Goal: Task Accomplishment & Management: Use online tool/utility

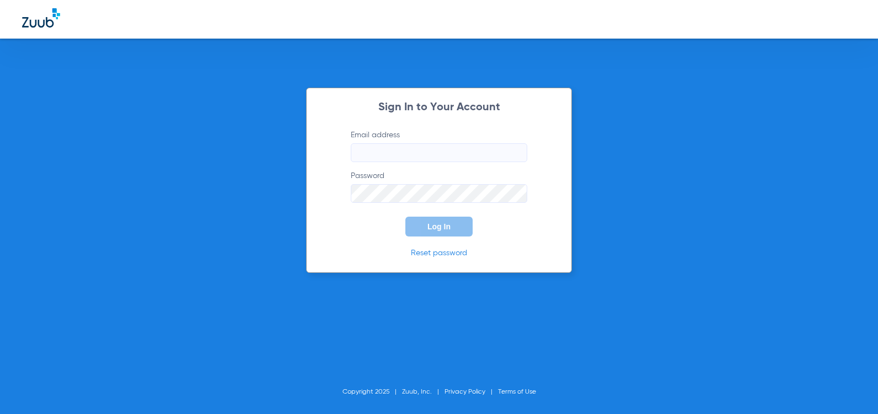
click at [367, 154] on input "Email address" at bounding box center [439, 152] width 176 height 19
type input "allison@drwrenn.com"
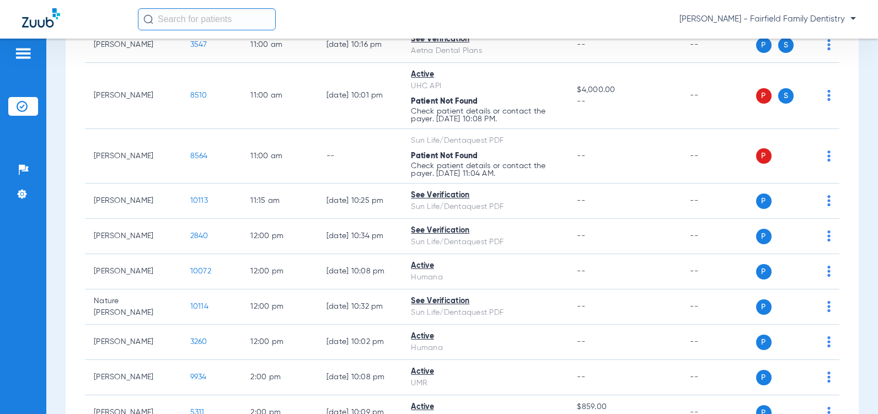
scroll to position [607, 0]
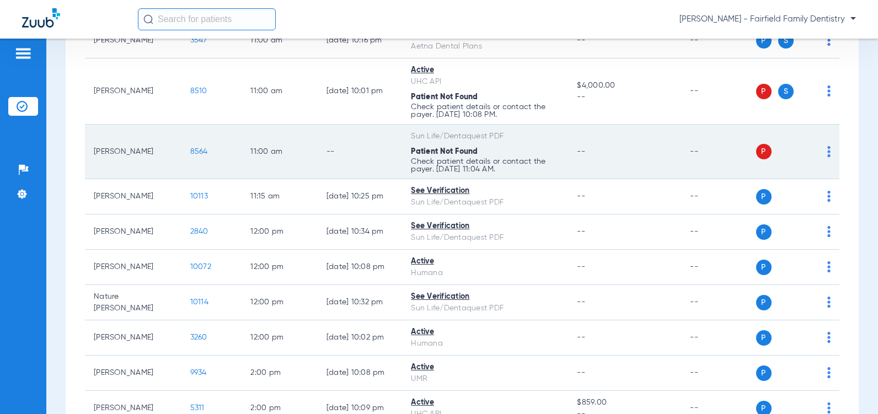
click at [756, 159] on span "P" at bounding box center [763, 151] width 15 height 15
click at [822, 179] on td "P S" at bounding box center [798, 152] width 84 height 55
click at [827, 157] on img at bounding box center [828, 151] width 3 height 11
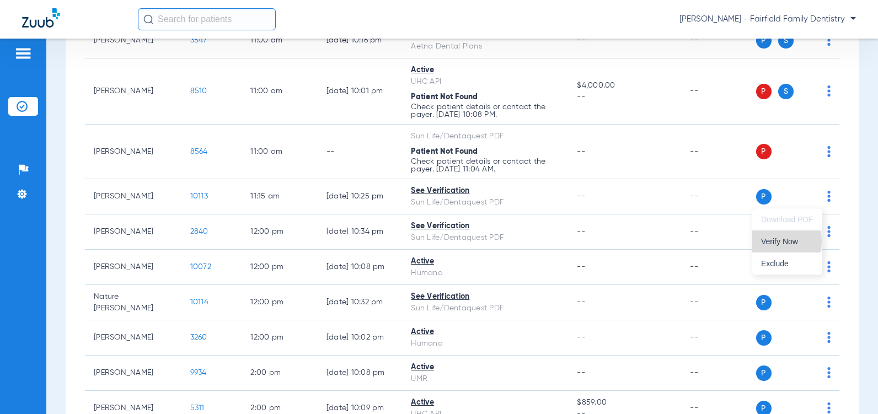
click at [781, 241] on span "Verify Now" at bounding box center [787, 242] width 52 height 8
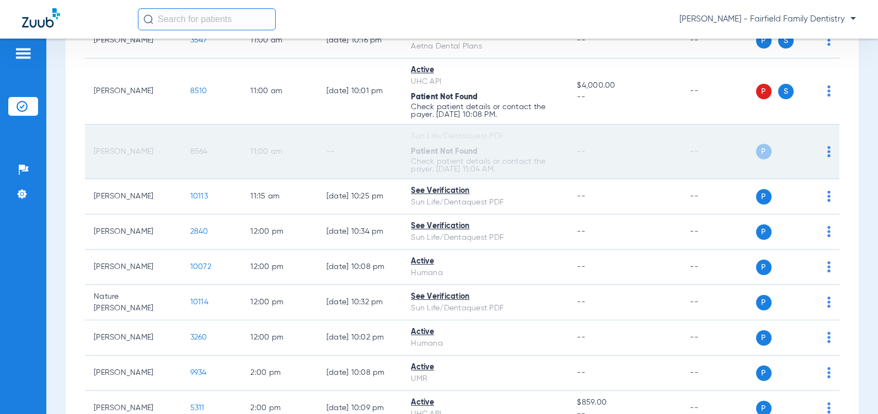
click at [827, 157] on img at bounding box center [828, 151] width 3 height 11
click at [820, 195] on body "Allison Wrenn - Fairfield Family Dentistry Patients Insurance Verification Setu…" at bounding box center [439, 207] width 878 height 414
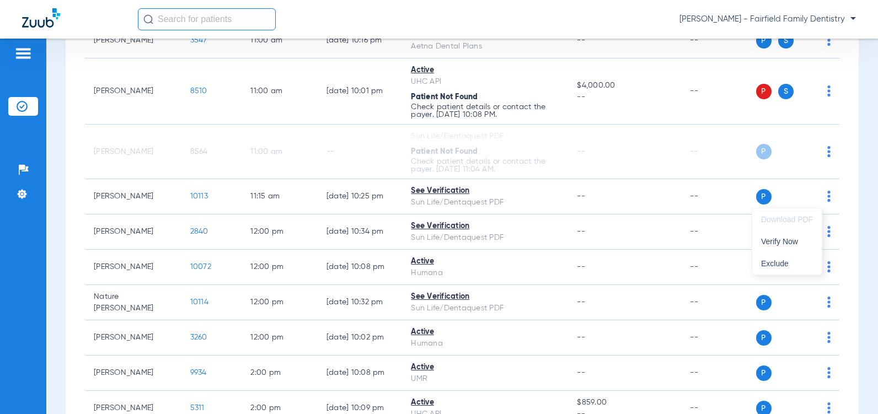
click at [187, 198] on div at bounding box center [439, 207] width 878 height 414
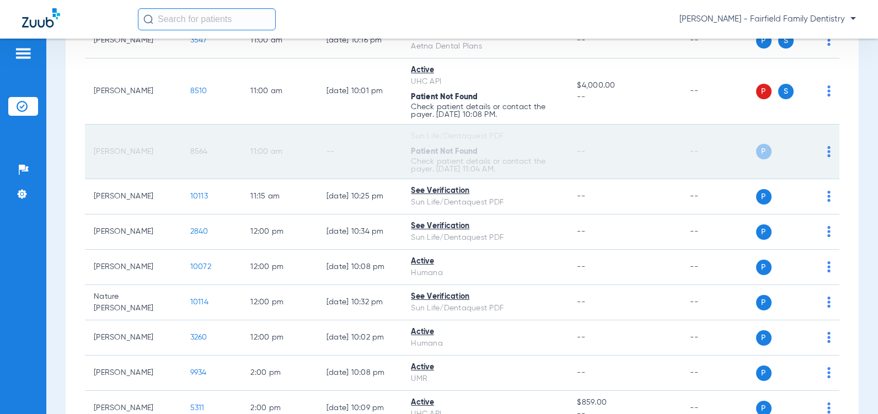
click at [191, 156] on span "8564" at bounding box center [199, 152] width 18 height 8
click at [190, 156] on span "8564" at bounding box center [199, 152] width 18 height 8
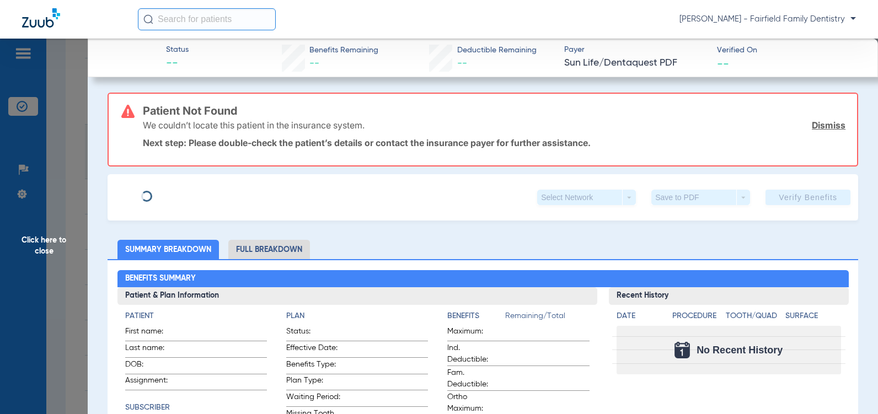
type input "Janice"
type input "Alston"
type input "08/26/1957"
type input "4960769201"
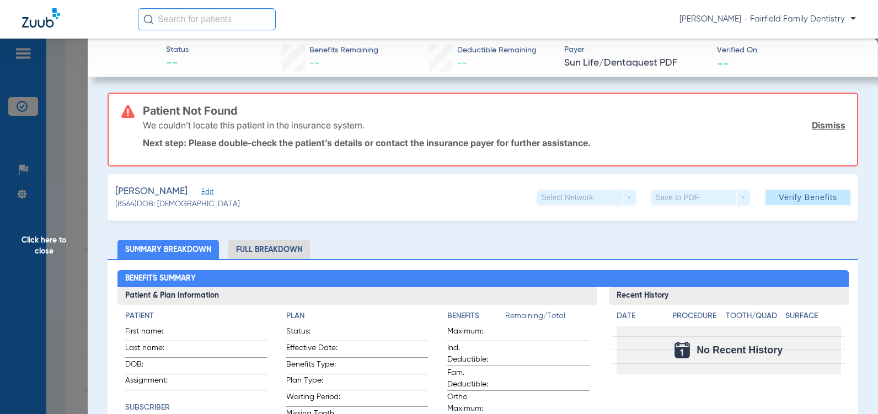
click at [201, 190] on span "Edit" at bounding box center [206, 193] width 10 height 10
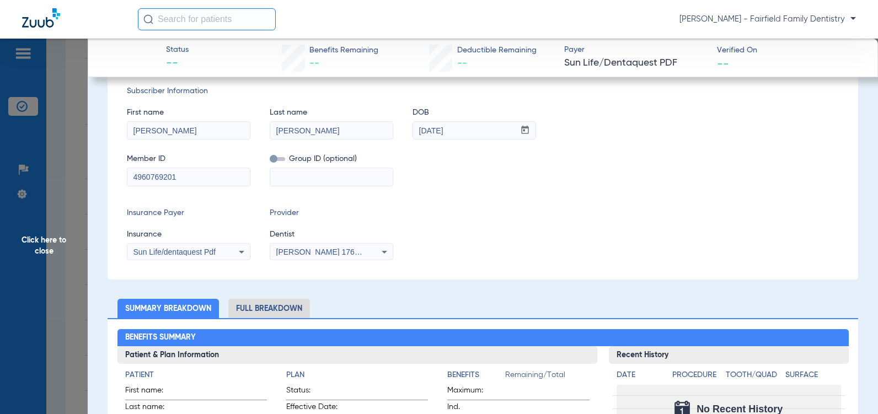
scroll to position [165, 0]
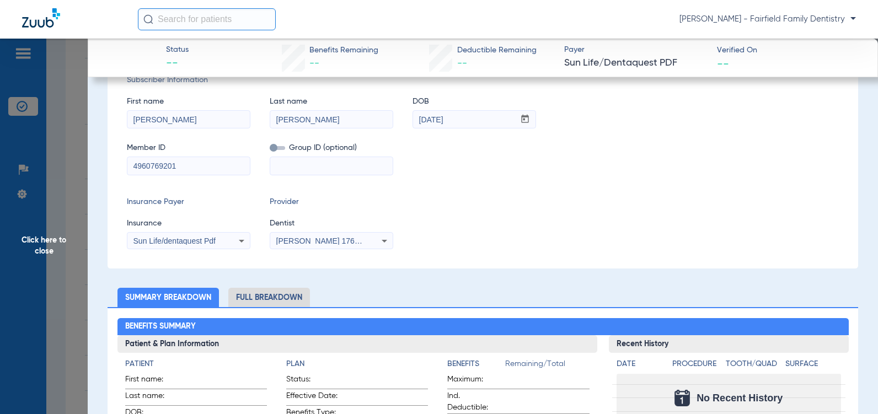
click at [240, 239] on icon at bounding box center [241, 240] width 13 height 13
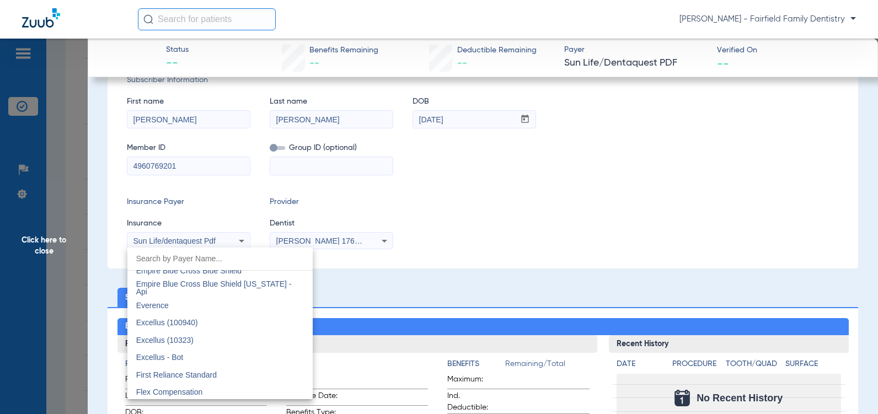
scroll to position [3272, 0]
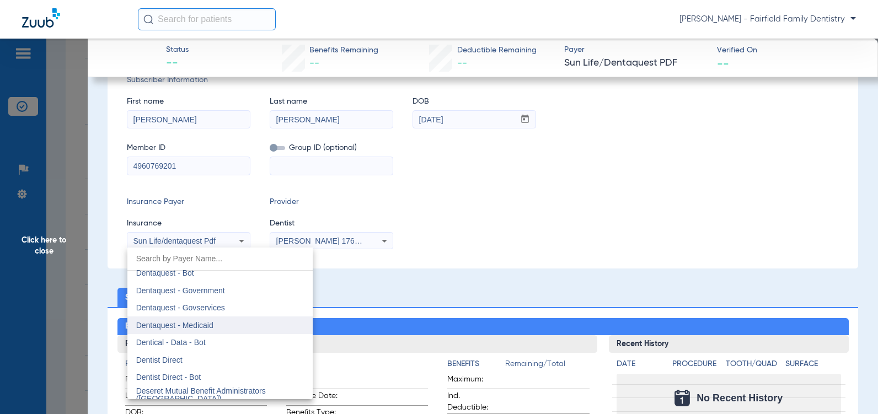
click at [157, 325] on span "Dentaquest - Medicaid" at bounding box center [174, 325] width 77 height 9
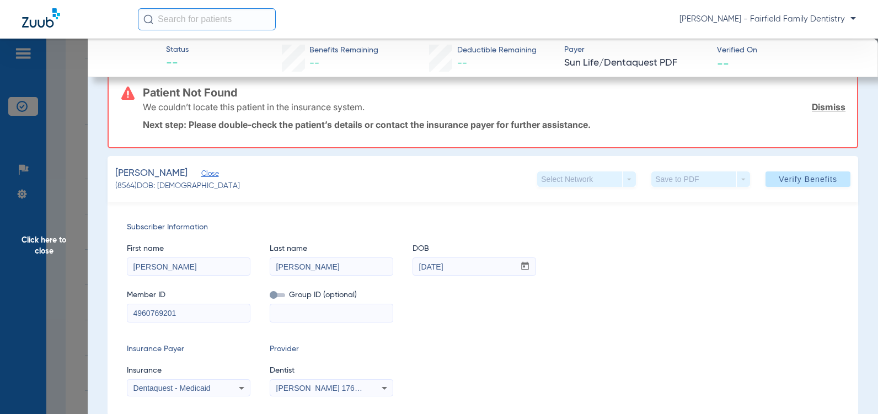
scroll to position [0, 0]
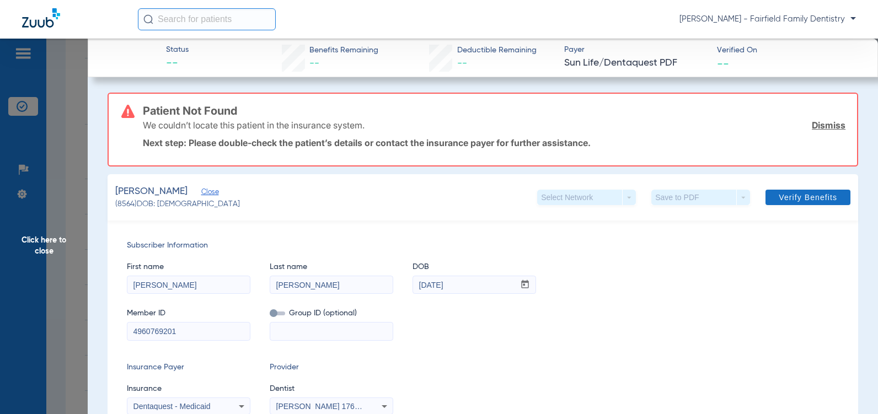
click at [797, 200] on span "Verify Benefits" at bounding box center [808, 197] width 58 height 9
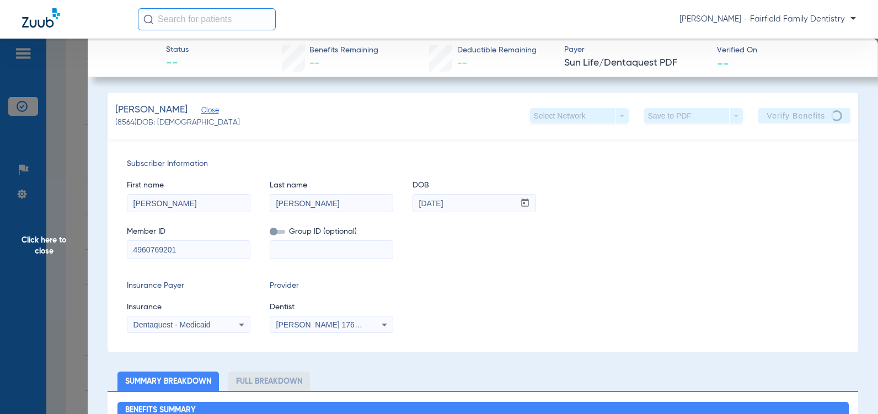
click at [242, 325] on icon at bounding box center [242, 325] width 6 height 3
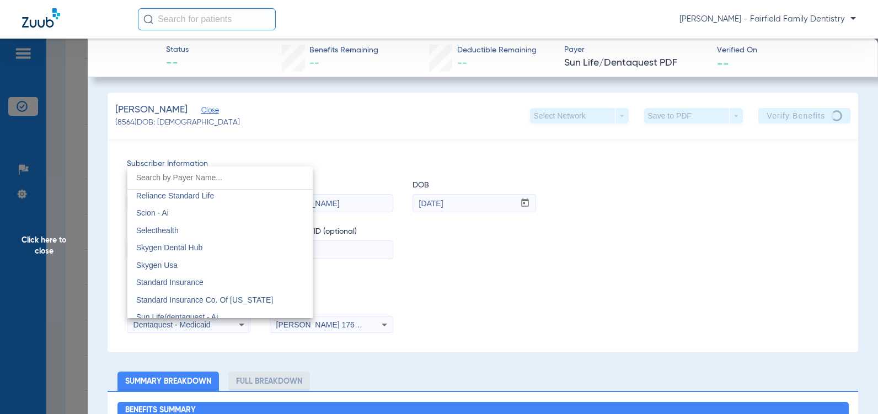
scroll to position [6034, 0]
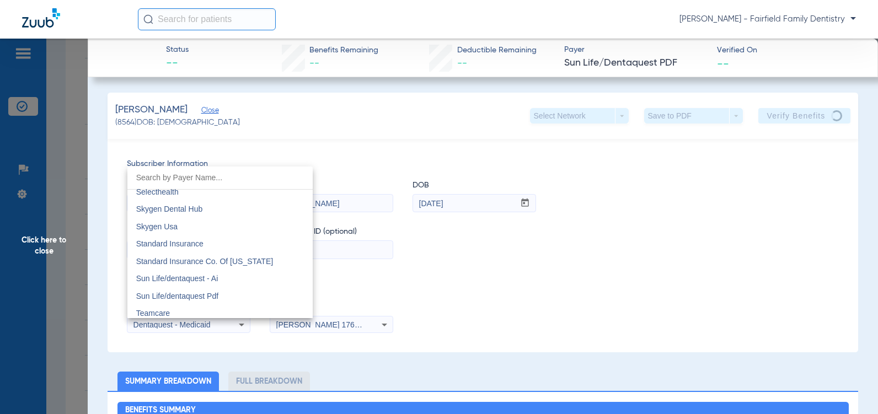
click at [543, 294] on div at bounding box center [439, 207] width 878 height 414
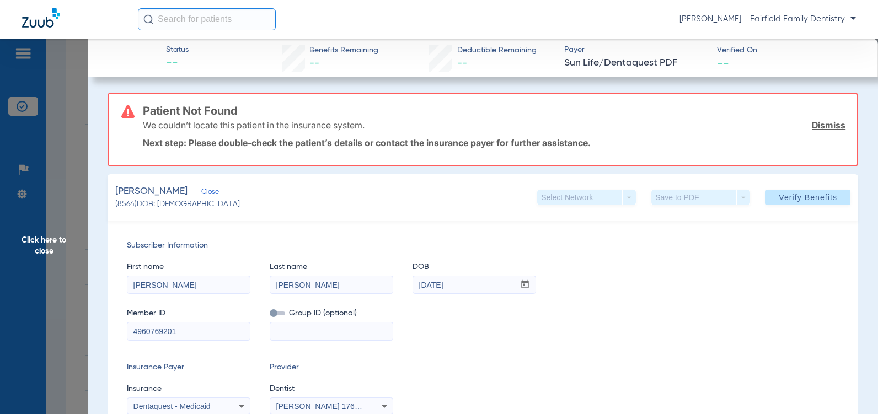
click at [201, 192] on span "Close" at bounding box center [206, 193] width 10 height 10
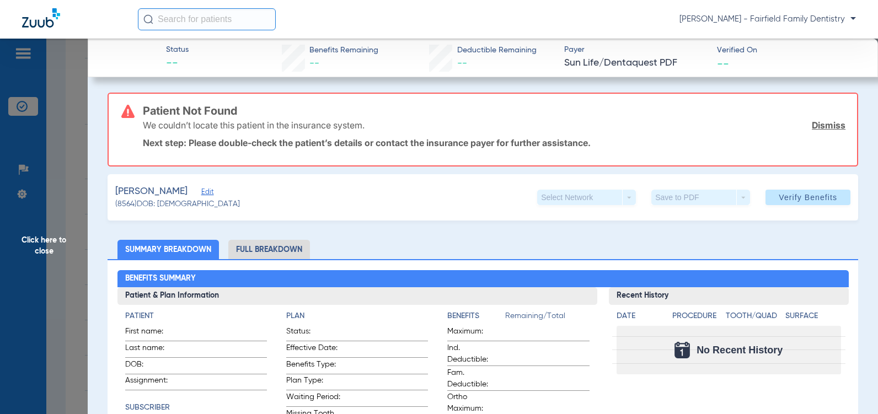
click at [201, 191] on span "Edit" at bounding box center [206, 193] width 10 height 10
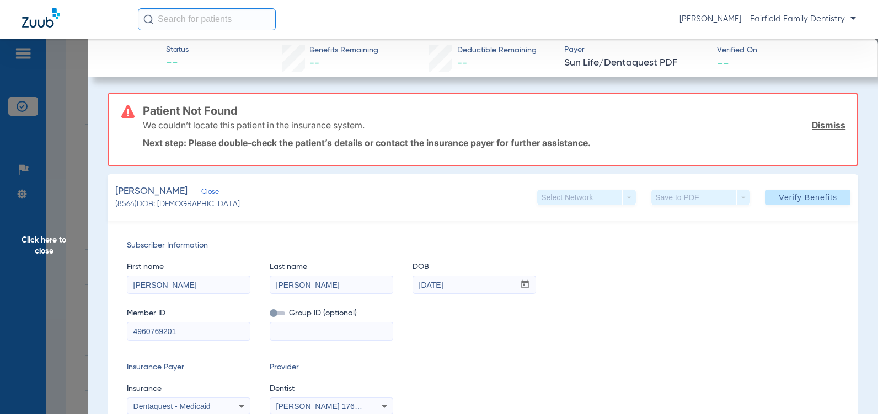
click at [821, 127] on link "Dismiss" at bounding box center [829, 125] width 34 height 11
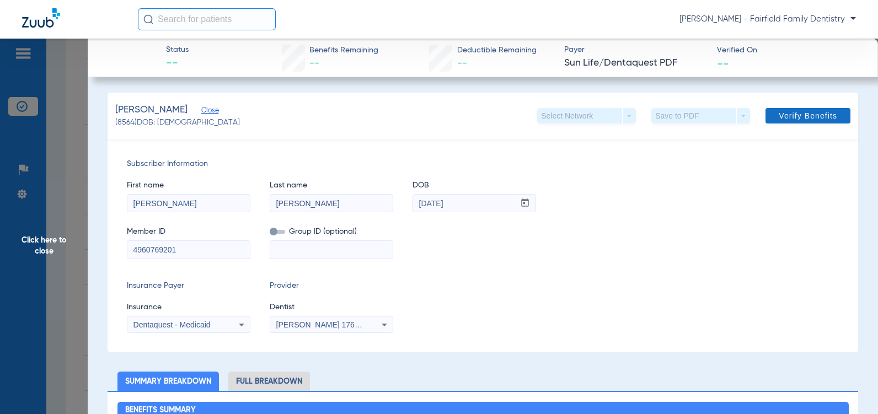
click at [799, 116] on span "Verify Benefits" at bounding box center [808, 115] width 58 height 9
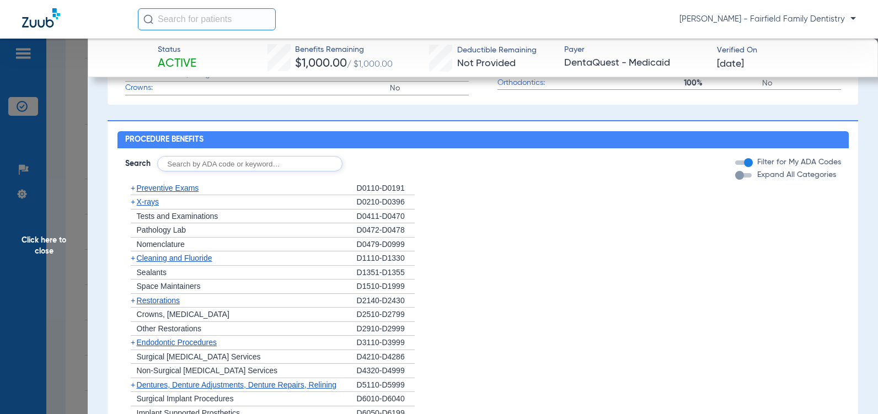
scroll to position [723, 0]
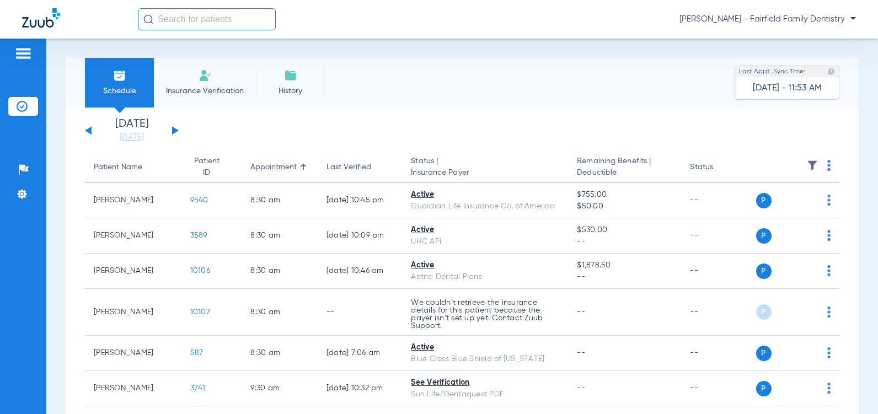
click at [174, 128] on button at bounding box center [175, 130] width 7 height 8
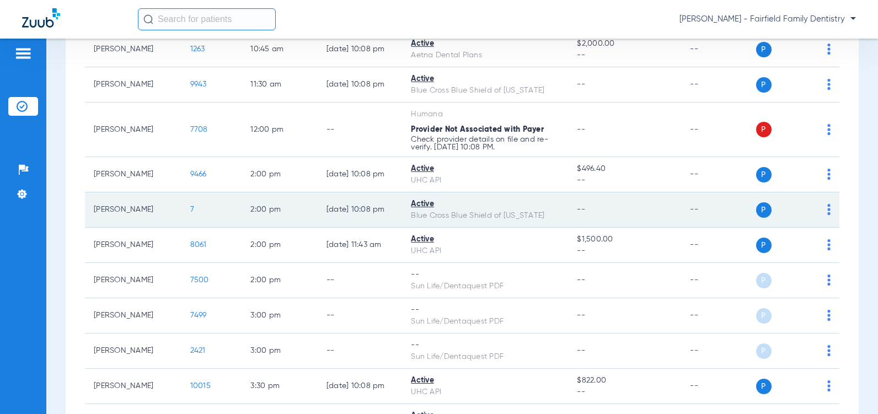
scroll to position [441, 0]
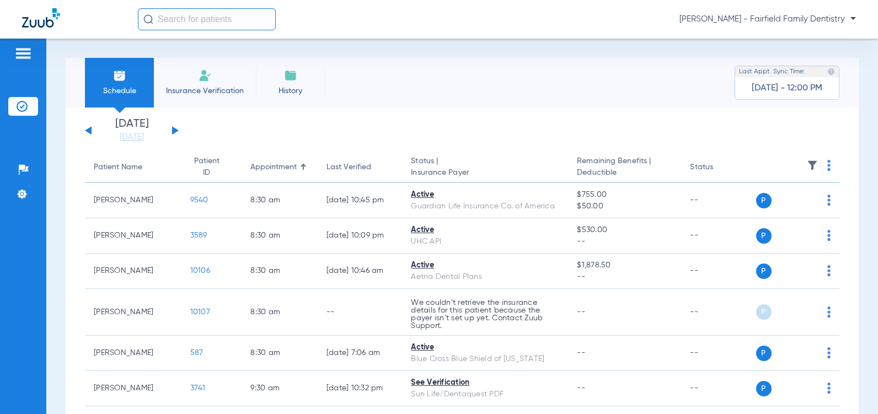
click at [178, 131] on button at bounding box center [175, 130] width 7 height 8
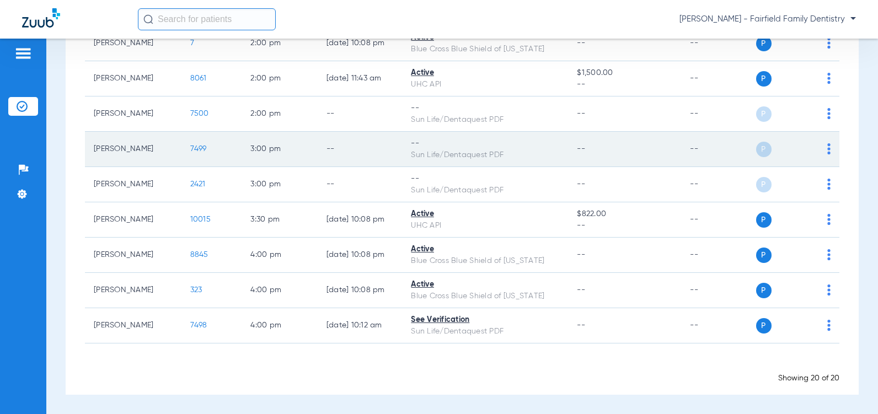
scroll to position [654, 0]
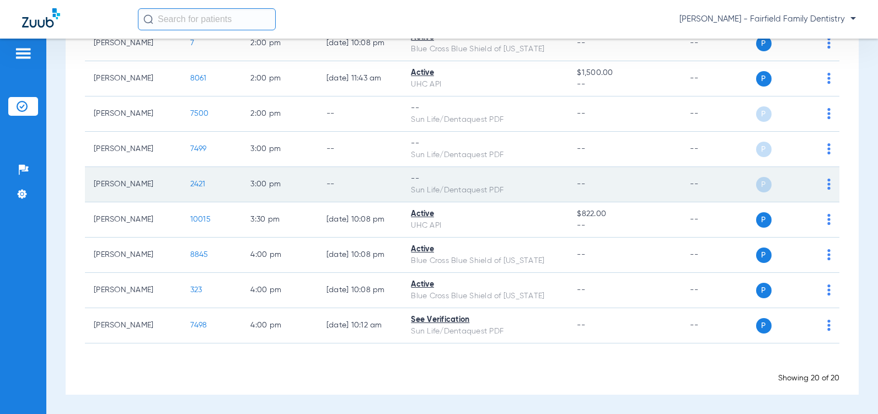
click at [190, 180] on span "2421" at bounding box center [197, 184] width 15 height 8
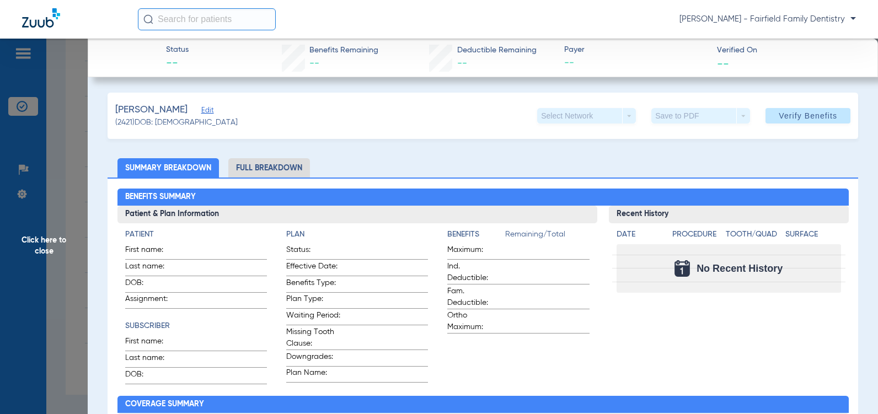
click at [201, 111] on span "Edit" at bounding box center [206, 111] width 10 height 10
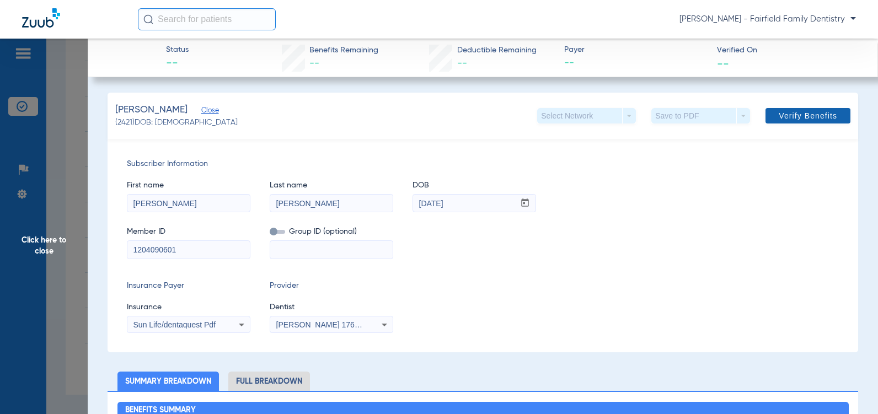
click at [799, 115] on span "Verify Benefits" at bounding box center [808, 115] width 58 height 9
click at [239, 325] on icon at bounding box center [241, 324] width 13 height 13
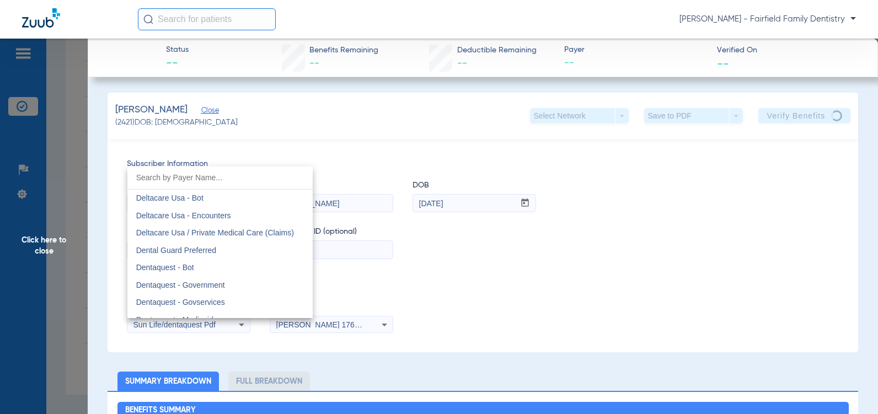
scroll to position [3312, 0]
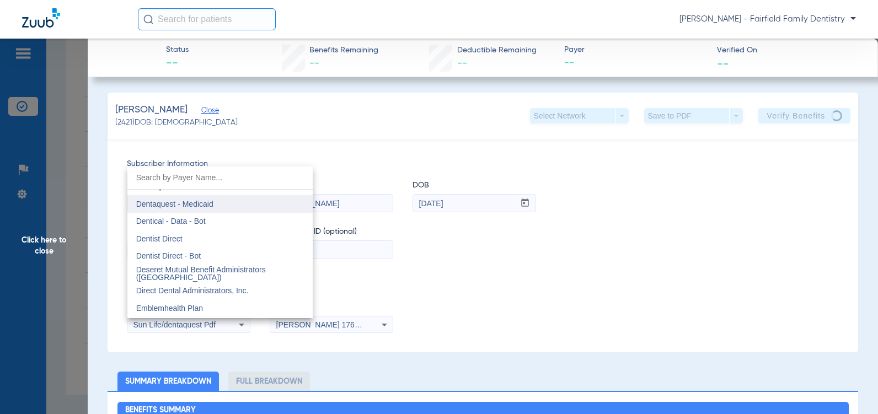
click at [160, 203] on span "Dentaquest - Medicaid" at bounding box center [174, 204] width 77 height 9
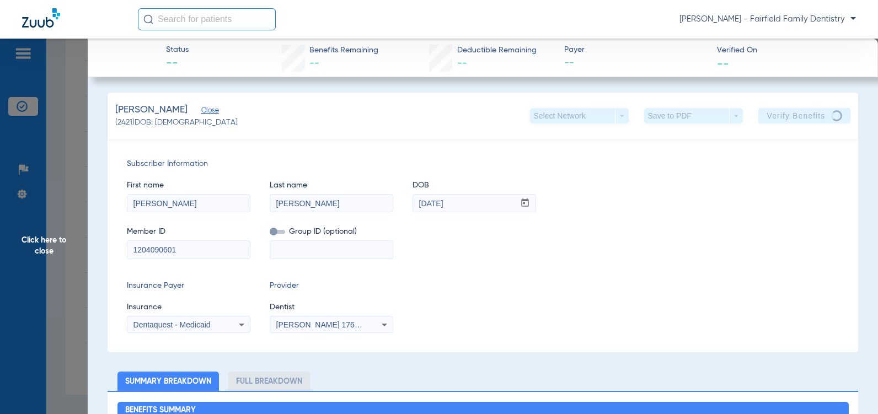
click at [201, 113] on span "Close" at bounding box center [206, 111] width 10 height 10
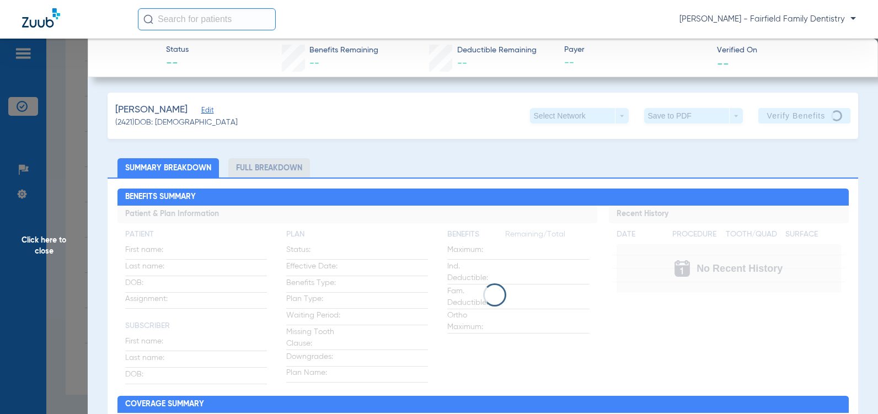
click at [201, 113] on span "Edit" at bounding box center [206, 111] width 10 height 10
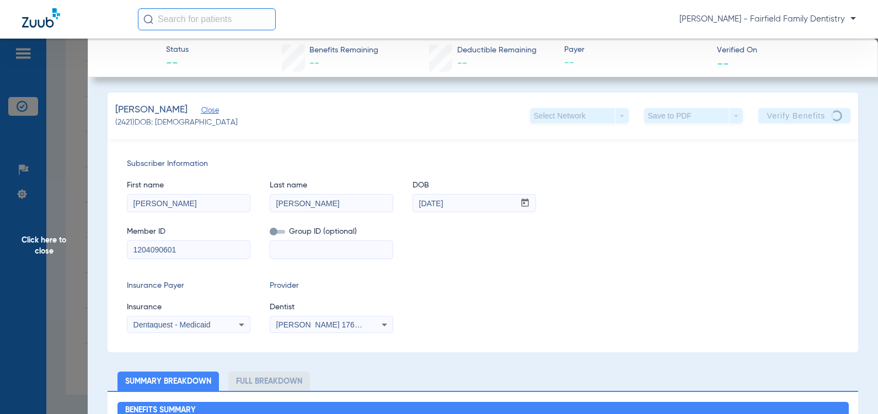
click at [776, 116] on app-verify-button "Verify Benefits" at bounding box center [804, 115] width 93 height 15
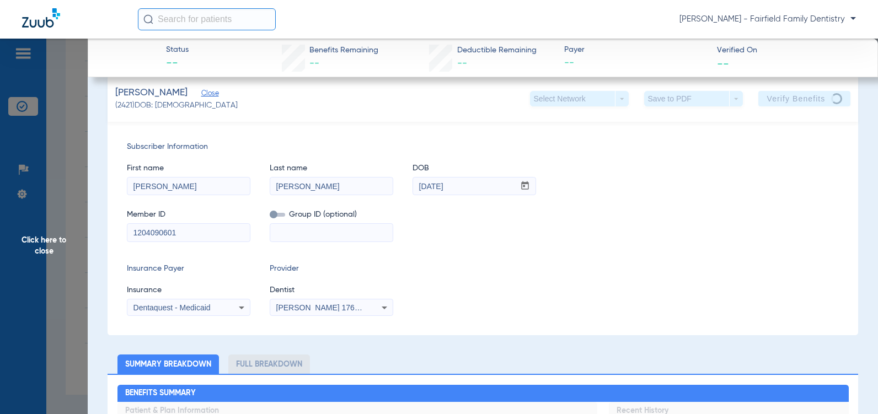
scroll to position [0, 0]
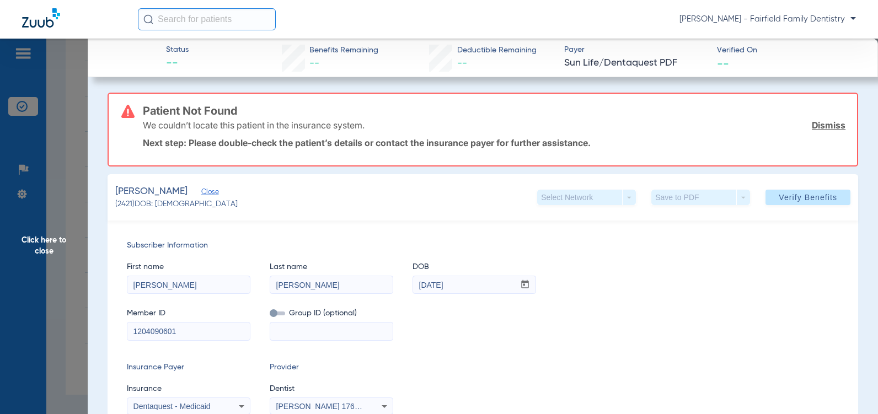
click at [821, 128] on link "Dismiss" at bounding box center [829, 125] width 34 height 11
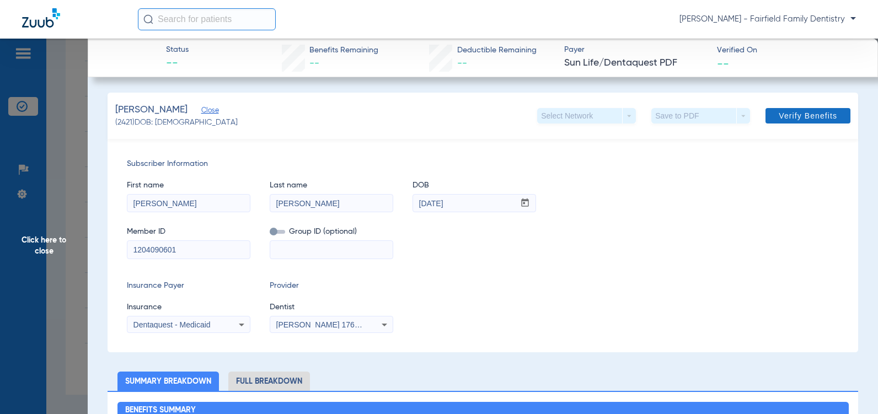
click at [799, 118] on span "Verify Benefits" at bounding box center [808, 115] width 58 height 9
click at [243, 326] on icon at bounding box center [241, 324] width 13 height 13
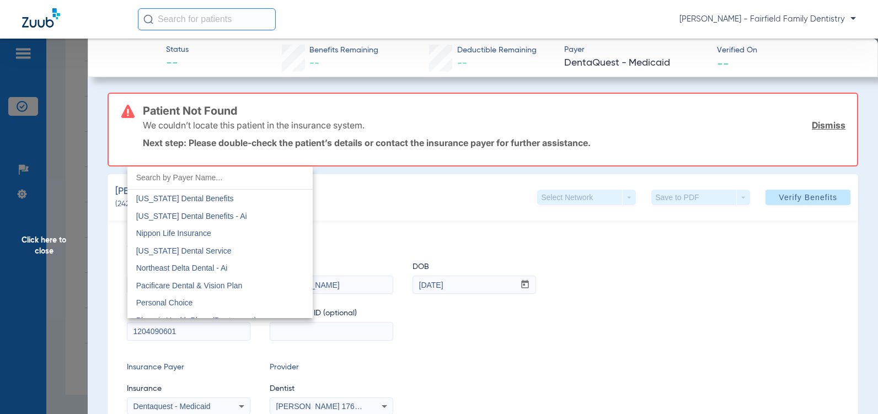
scroll to position [5747, 0]
drag, startPoint x: 310, startPoint y: 311, endPoint x: 598, endPoint y: 231, distance: 298.3
click at [598, 231] on div at bounding box center [439, 207] width 878 height 414
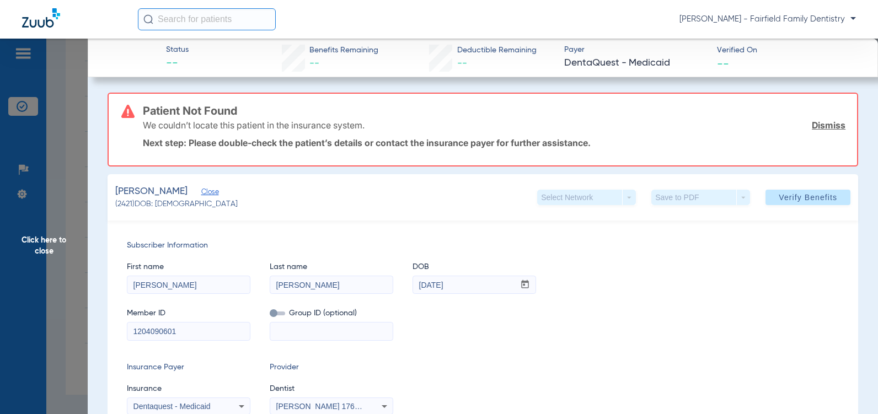
click at [237, 406] on icon at bounding box center [241, 406] width 13 height 13
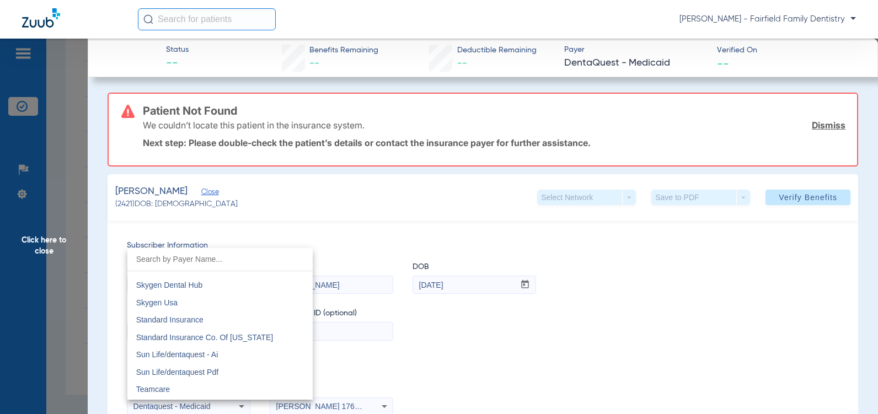
scroll to position [6046, 0]
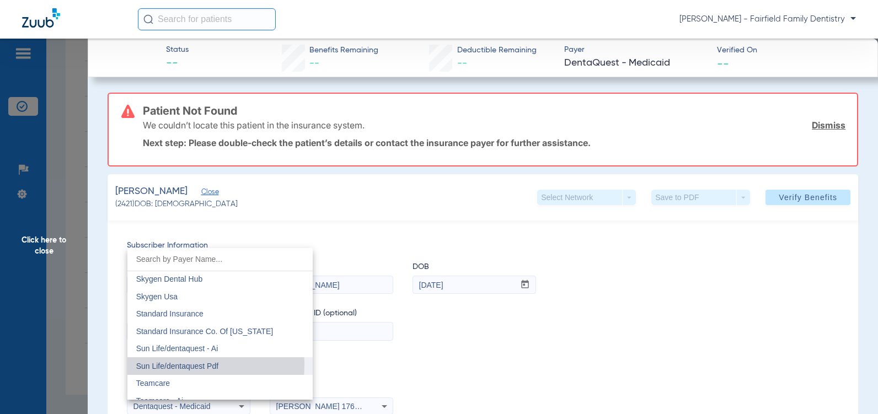
click at [156, 365] on span "Sun Life/dentaquest Pdf" at bounding box center [177, 366] width 82 height 9
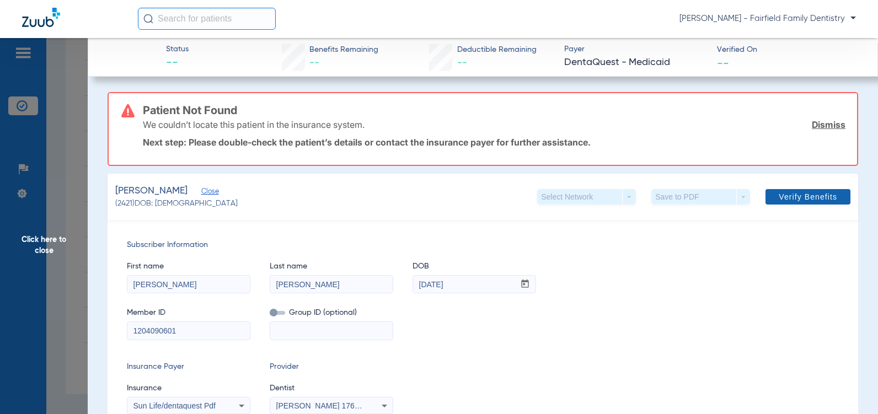
click at [801, 199] on span "Verify Benefits" at bounding box center [808, 196] width 58 height 9
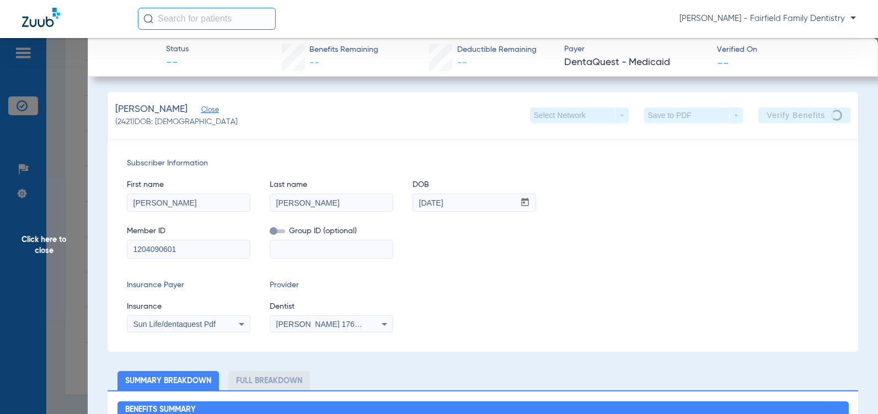
click at [240, 323] on icon at bounding box center [242, 324] width 6 height 3
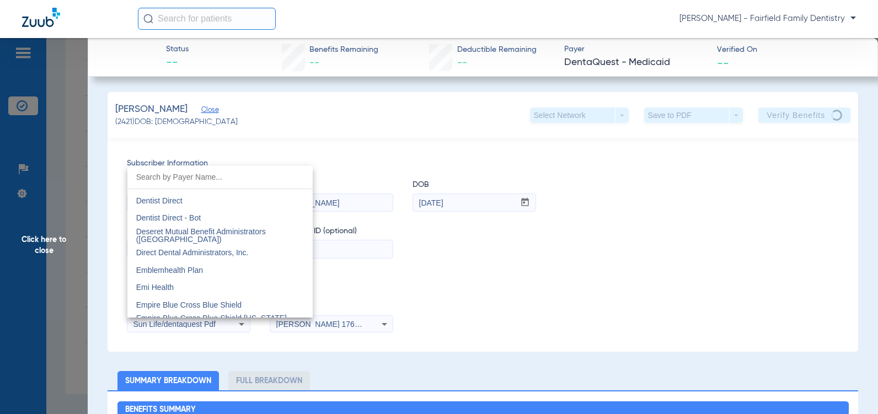
scroll to position [3311, 0]
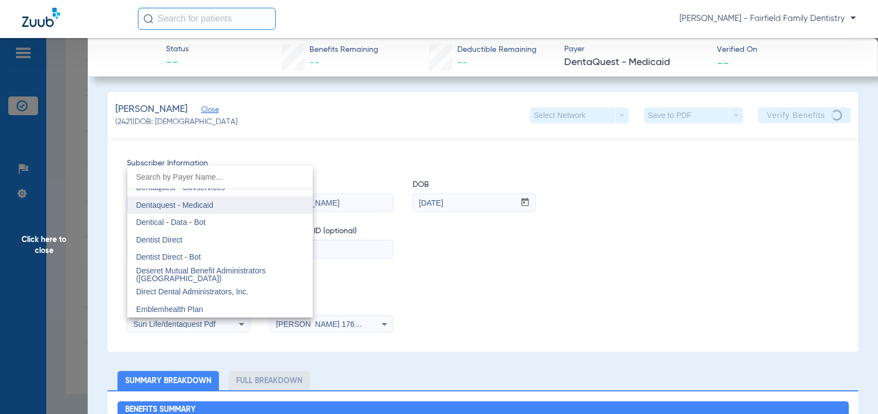
click at [178, 205] on span "Dentaquest - Medicaid" at bounding box center [174, 205] width 77 height 9
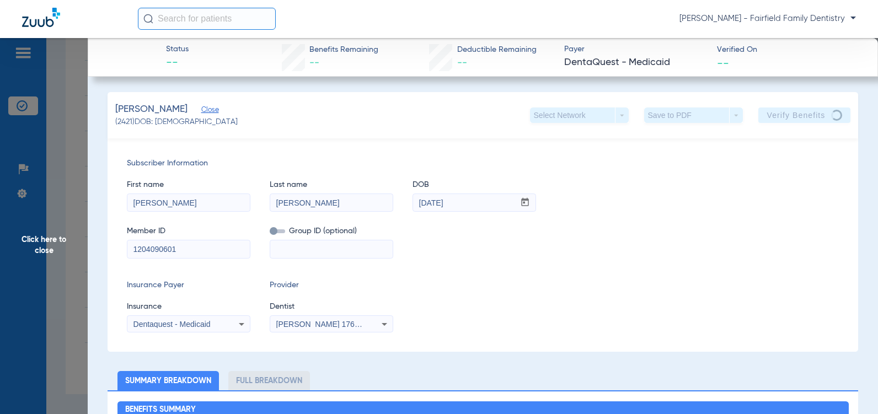
click at [201, 112] on span "Close" at bounding box center [206, 111] width 10 height 10
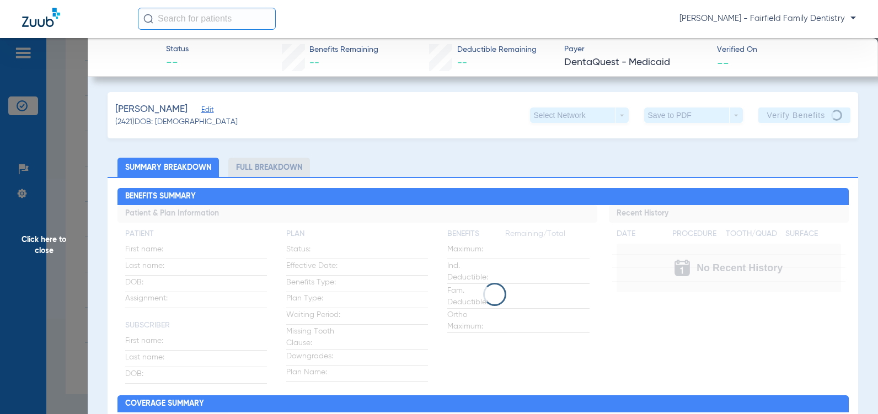
click at [201, 111] on span "Edit" at bounding box center [206, 111] width 10 height 10
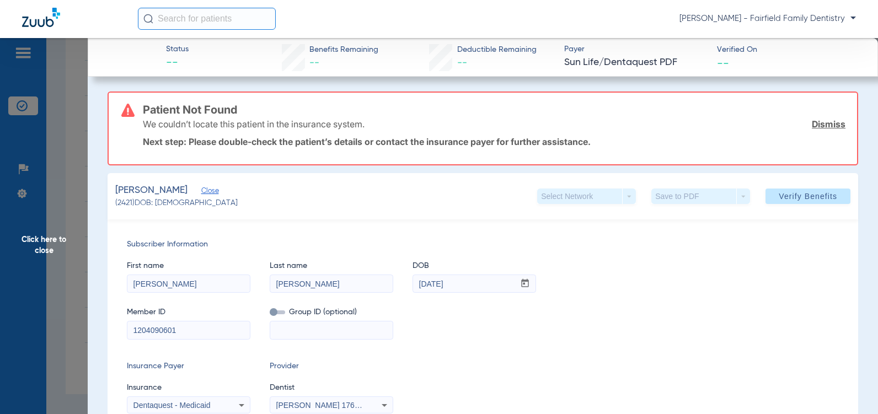
scroll to position [0, 0]
click at [823, 124] on link "Dismiss" at bounding box center [829, 124] width 34 height 11
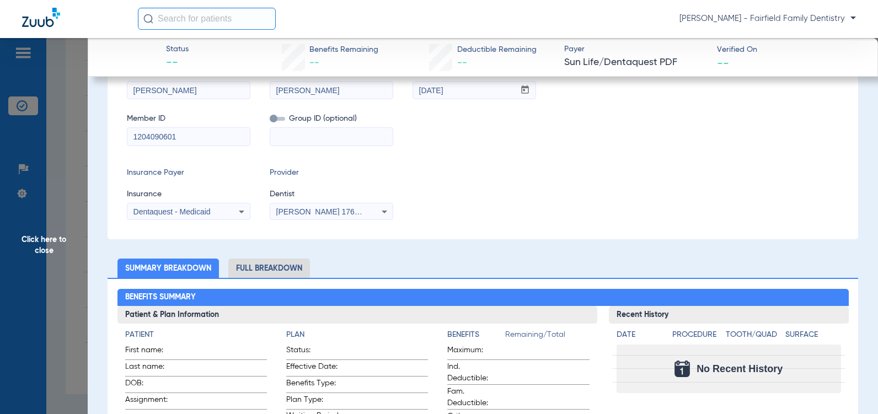
scroll to position [110, 0]
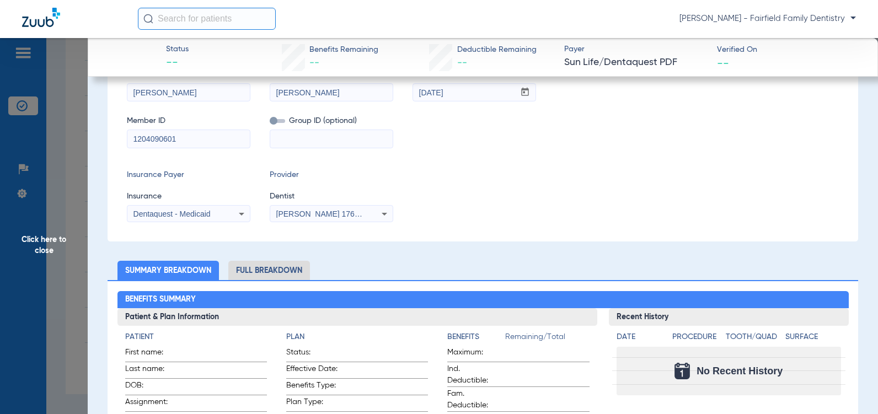
click at [239, 215] on icon at bounding box center [241, 213] width 13 height 13
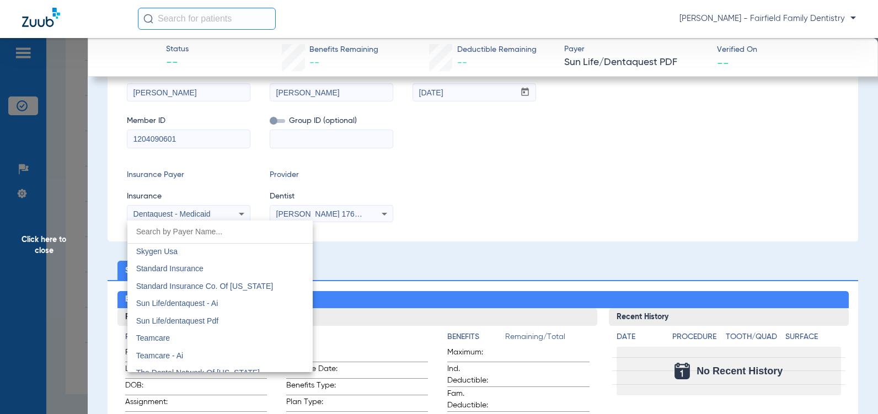
scroll to position [6122, 0]
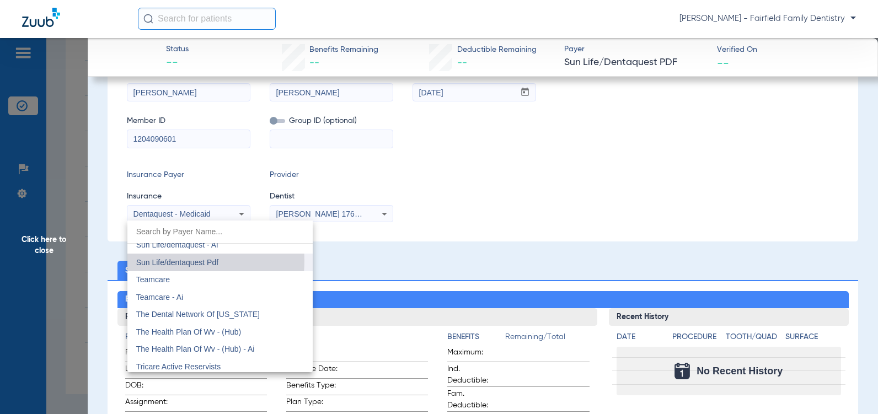
click at [173, 261] on span "Sun Life/dentaquest Pdf" at bounding box center [177, 262] width 82 height 9
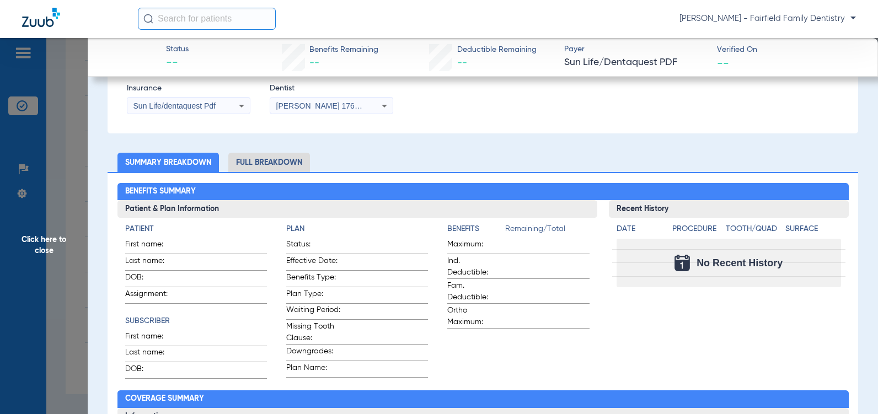
scroll to position [276, 0]
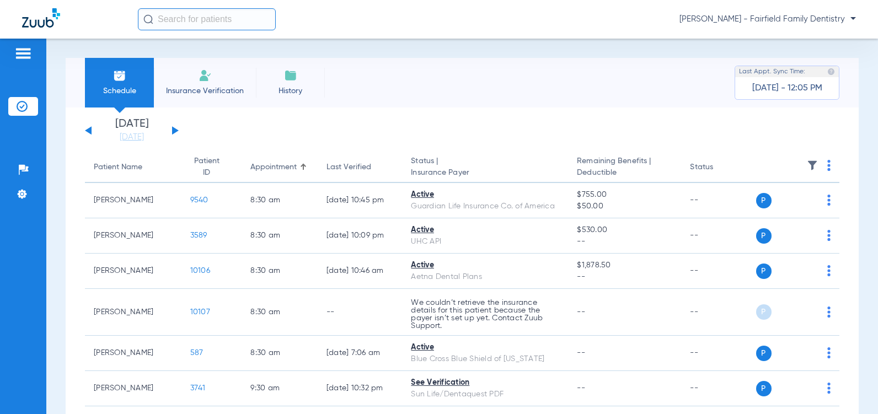
click at [174, 131] on button at bounding box center [175, 130] width 7 height 8
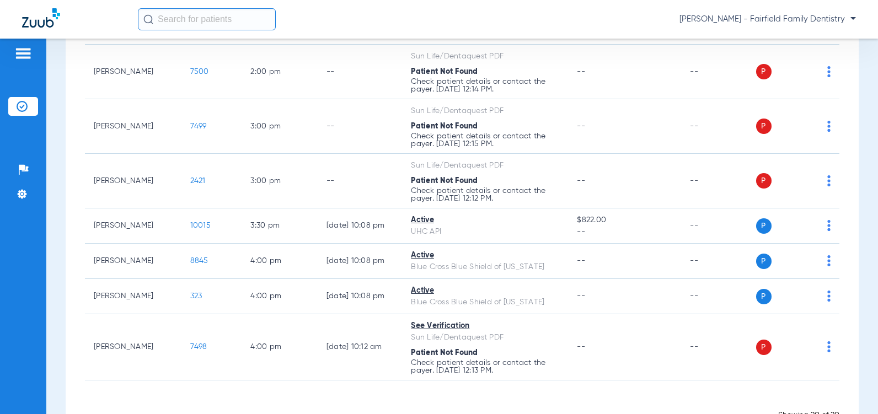
scroll to position [662, 0]
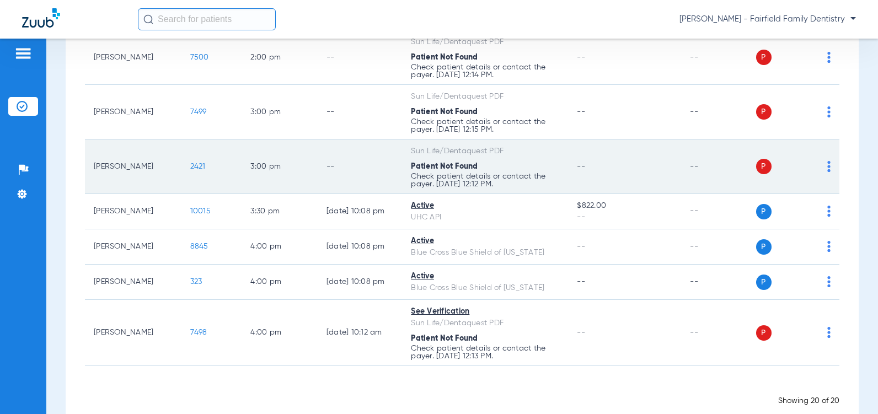
click at [190, 170] on span "2421" at bounding box center [197, 167] width 15 height 8
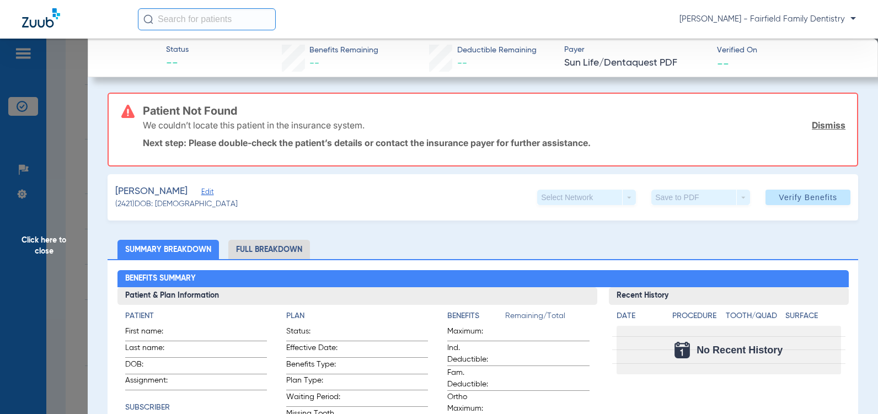
click at [201, 192] on span "Edit" at bounding box center [206, 193] width 10 height 10
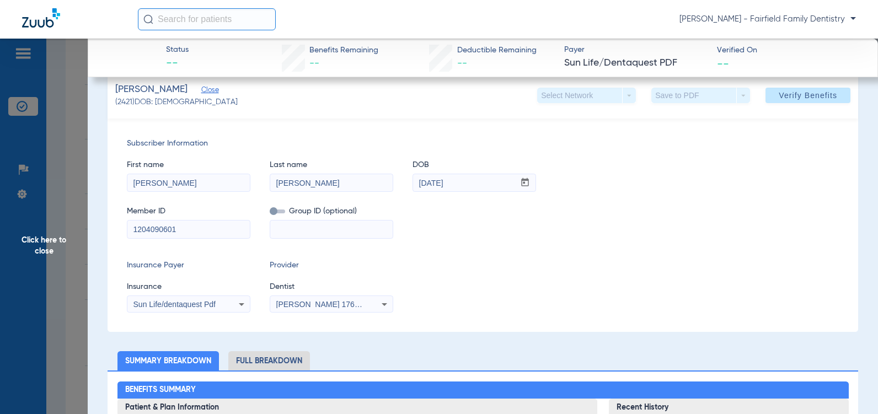
scroll to position [110, 0]
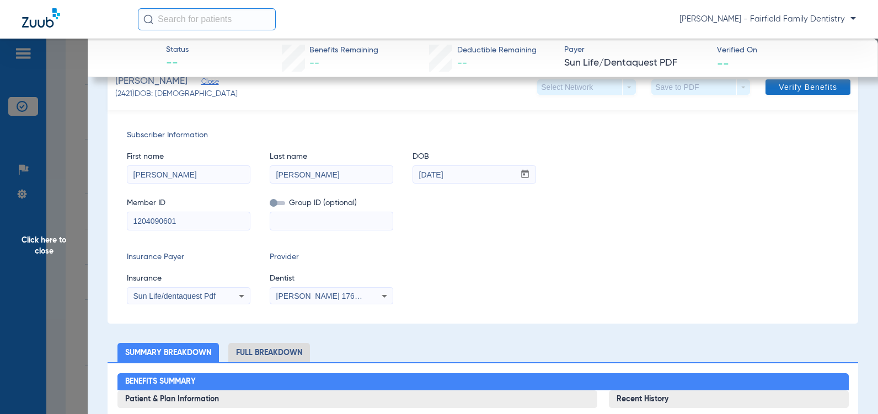
click at [795, 85] on span "Verify Benefits" at bounding box center [808, 87] width 58 height 9
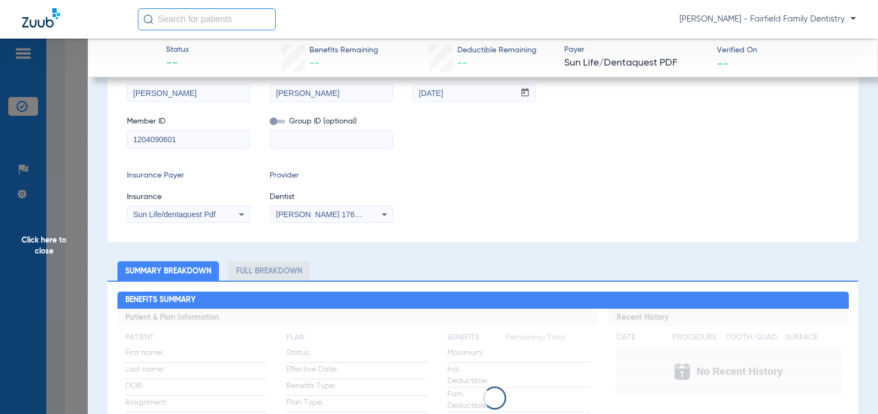
scroll to position [29, 0]
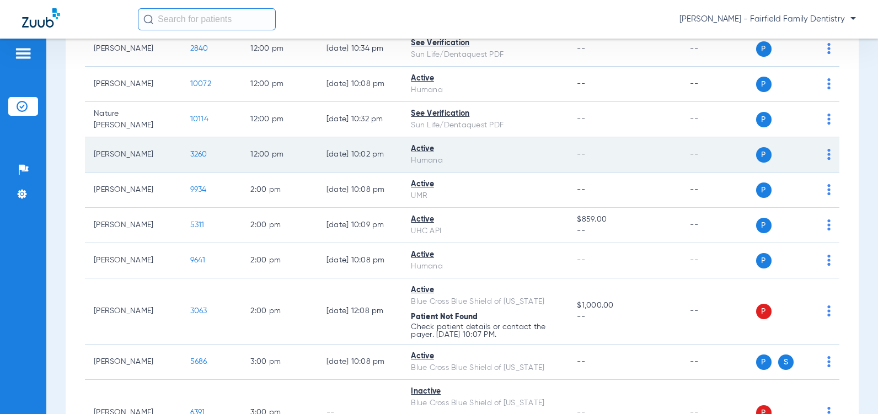
scroll to position [772, 0]
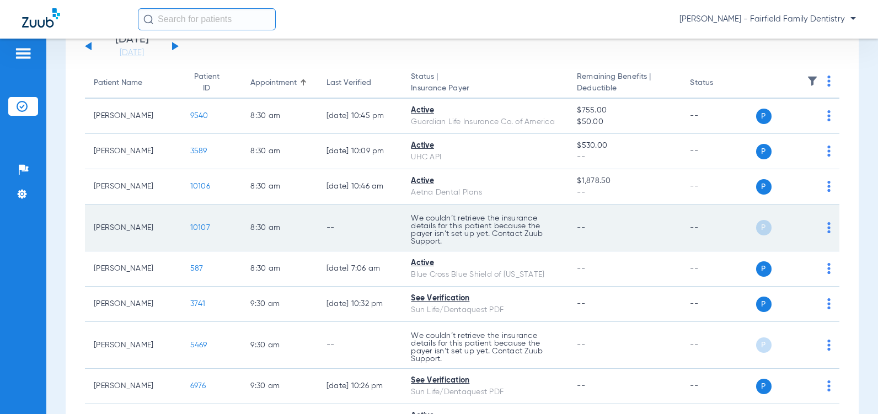
scroll to position [110, 0]
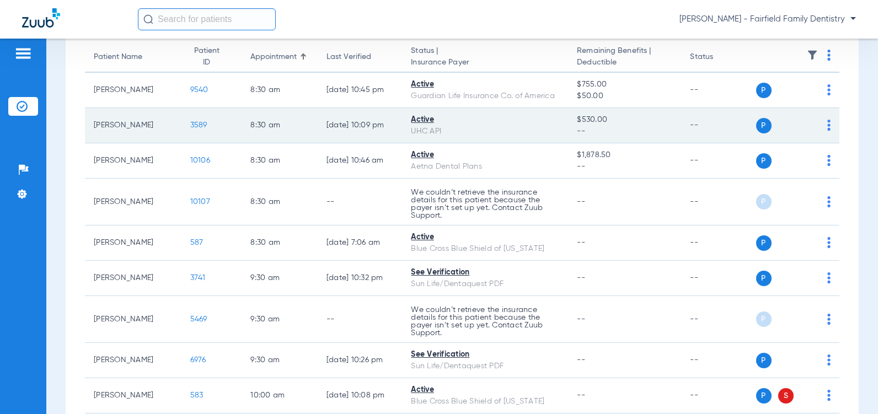
click at [190, 124] on span "3589" at bounding box center [198, 125] width 17 height 8
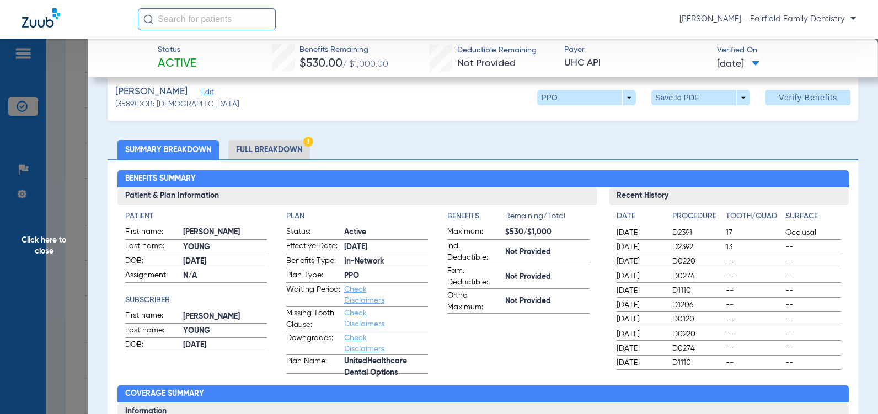
scroll to position [0, 0]
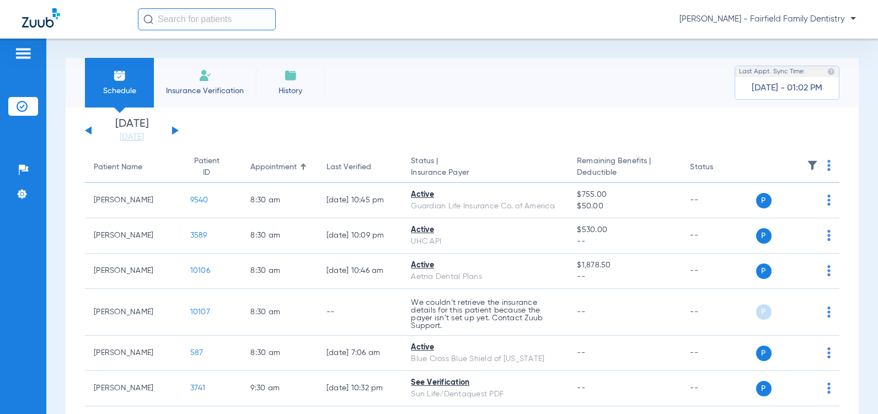
click at [174, 131] on button at bounding box center [175, 130] width 7 height 8
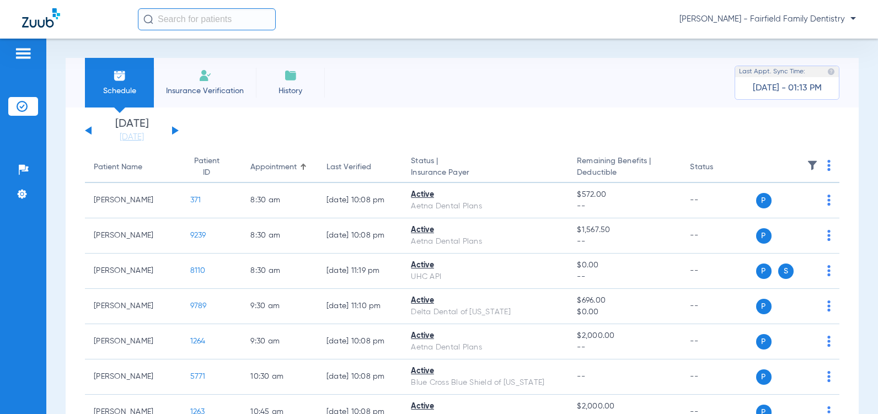
click at [92, 131] on div "[DATE] [DATE] [DATE] [DATE] [DATE] [DATE] [DATE] [DATE] [DATE] [DATE] [DATE] [D…" at bounding box center [132, 131] width 94 height 24
click at [89, 132] on button at bounding box center [88, 130] width 7 height 8
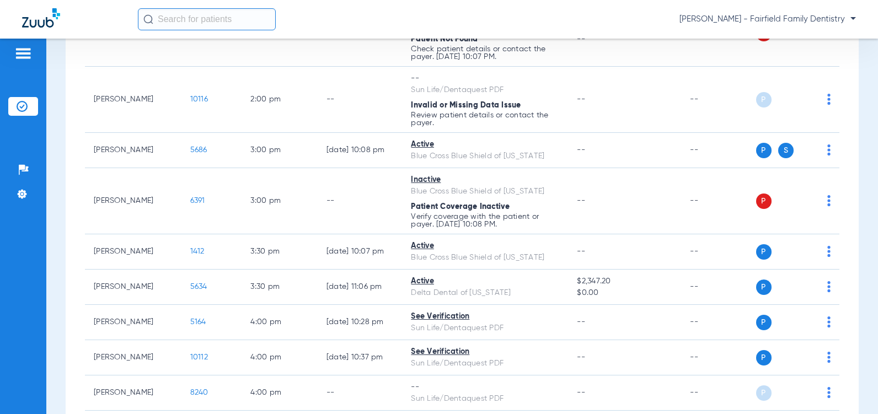
scroll to position [1103, 0]
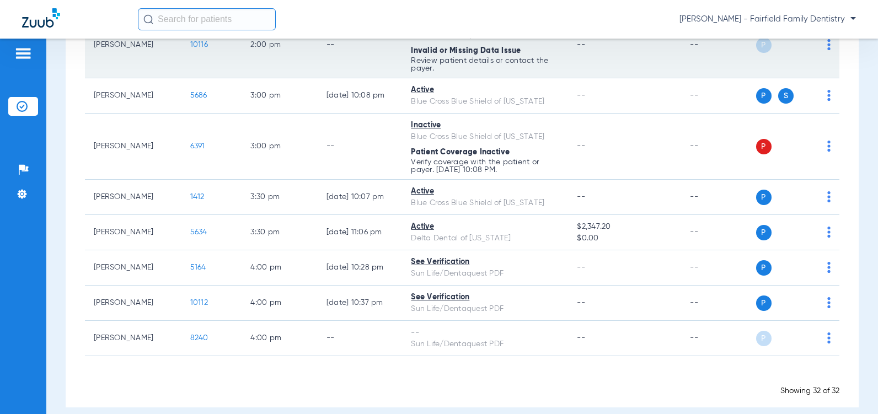
click at [190, 49] on span "10116" at bounding box center [199, 45] width 18 height 8
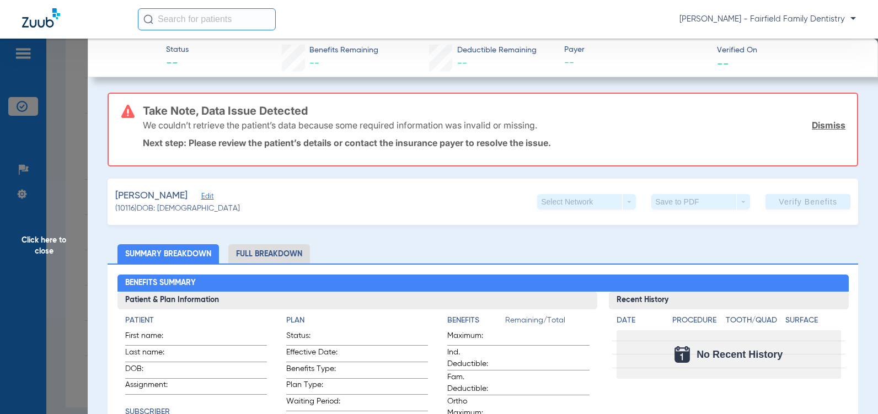
click at [201, 197] on span "Edit" at bounding box center [206, 197] width 10 height 10
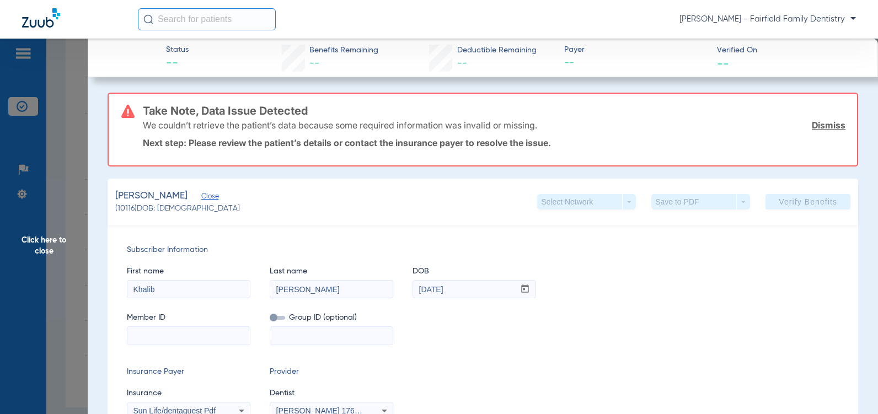
click at [142, 338] on input at bounding box center [188, 336] width 122 height 18
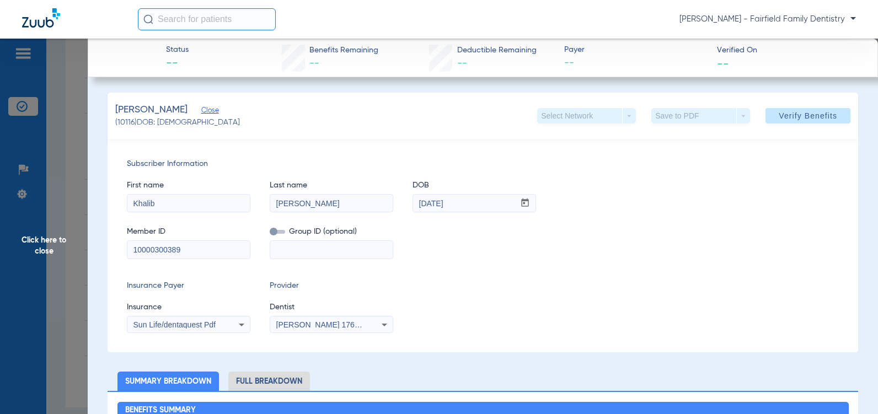
type input "10000300389"
click at [243, 325] on icon at bounding box center [241, 324] width 13 height 13
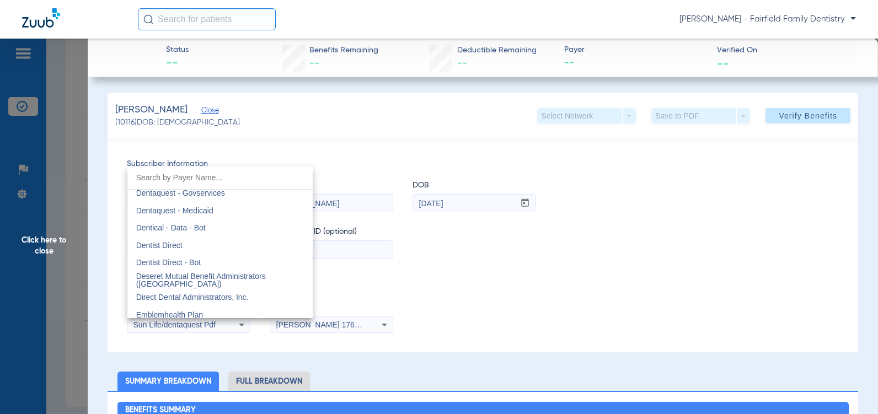
scroll to position [3284, 0]
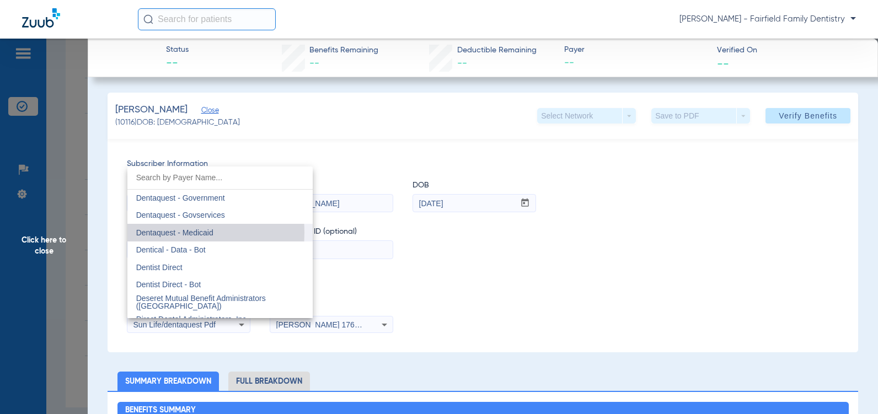
click at [153, 233] on span "Dentaquest - Medicaid" at bounding box center [174, 232] width 77 height 9
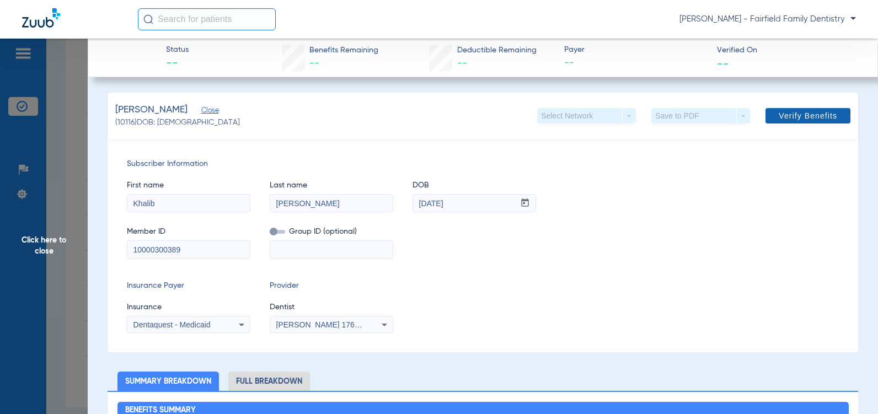
click at [796, 116] on span "Verify Benefits" at bounding box center [808, 115] width 58 height 9
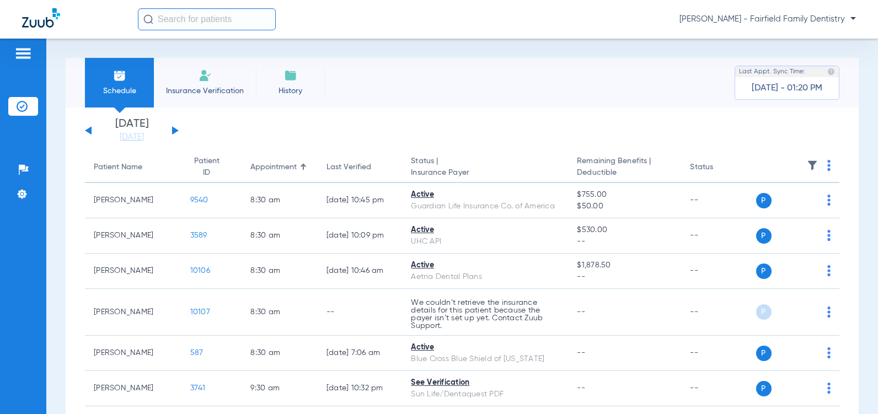
click at [176, 128] on div "[DATE] [DATE] [DATE] [DATE] [DATE] [DATE] [DATE] [DATE] [DATE] [DATE] [DATE] [D…" at bounding box center [132, 131] width 94 height 24
click at [175, 131] on button at bounding box center [175, 130] width 7 height 8
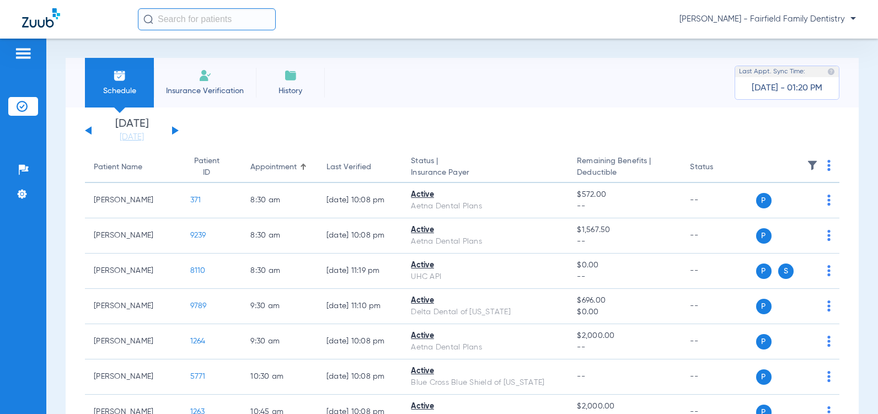
click at [174, 130] on button at bounding box center [175, 130] width 7 height 8
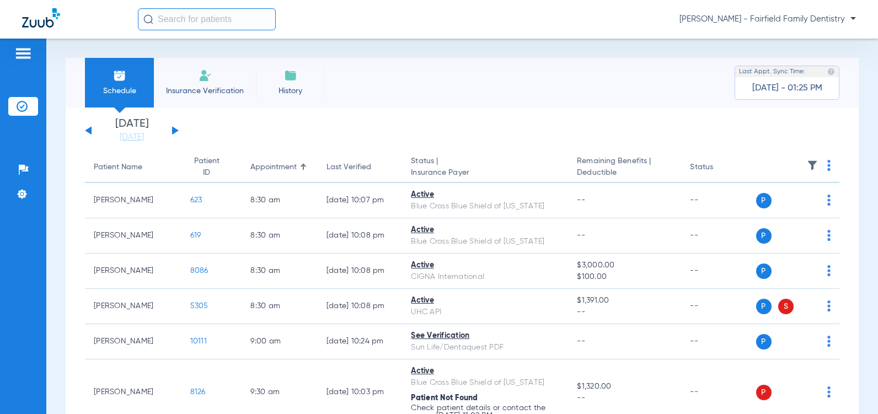
click at [89, 131] on button at bounding box center [88, 130] width 7 height 8
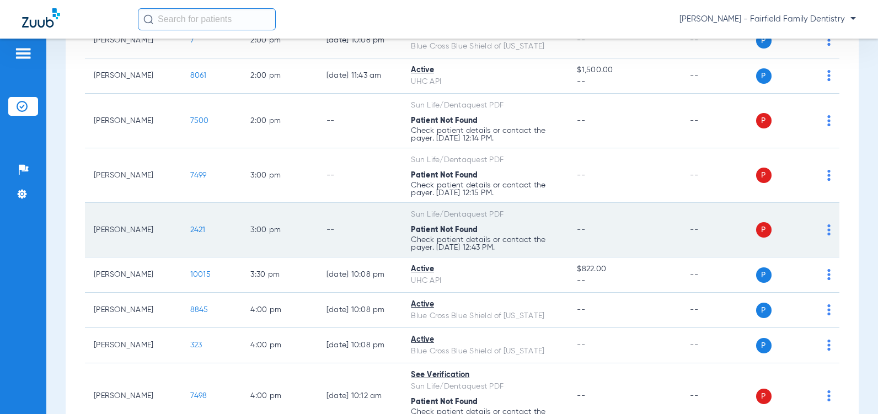
scroll to position [551, 0]
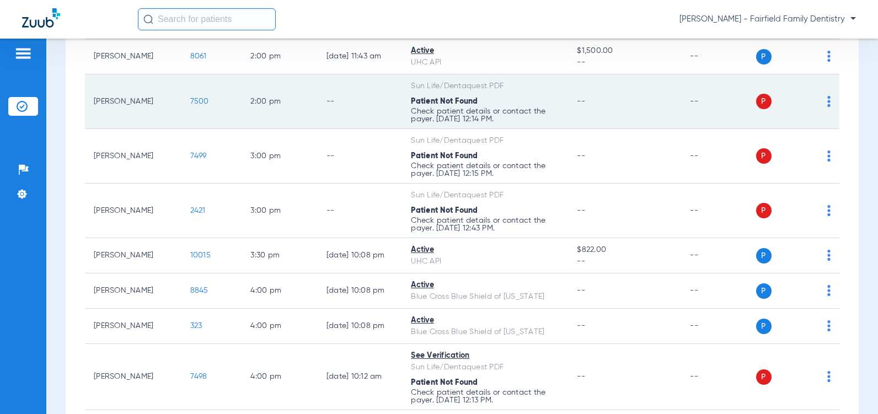
click at [190, 105] on span "7500" at bounding box center [199, 102] width 19 height 8
